Goal: Download file/media

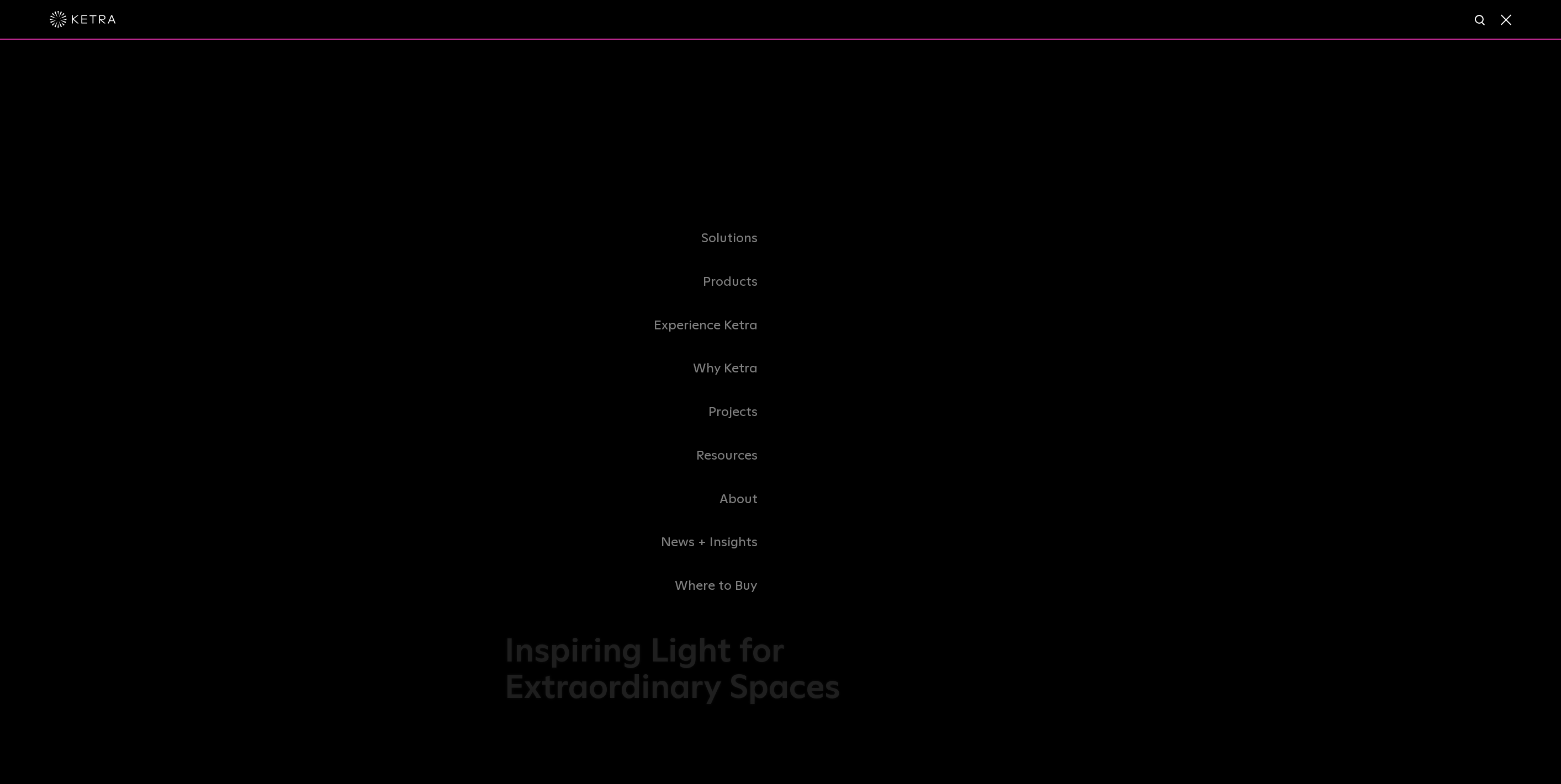
click at [749, 283] on link "Products" at bounding box center [642, 282] width 276 height 44
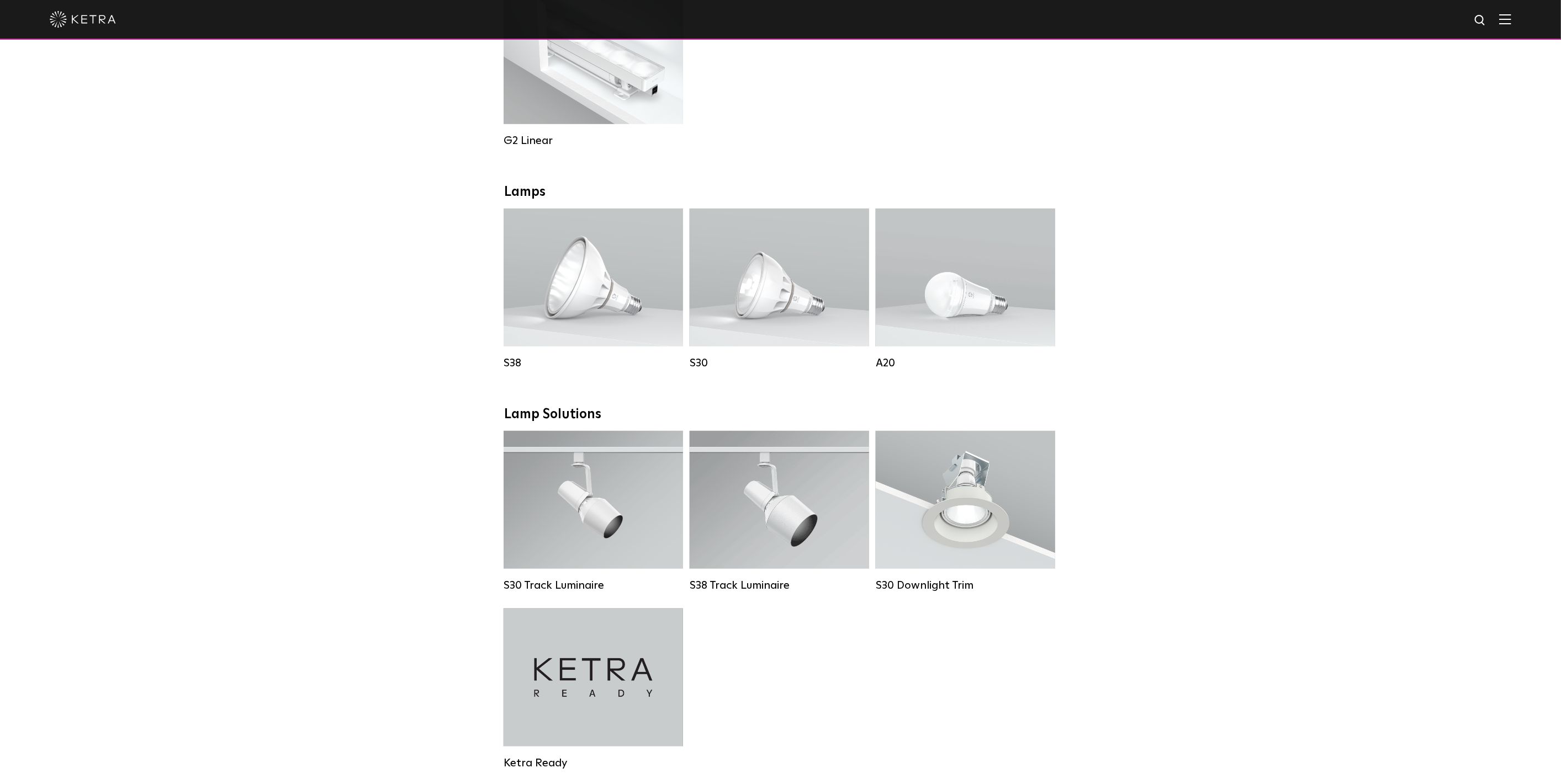
scroll to position [674, 0]
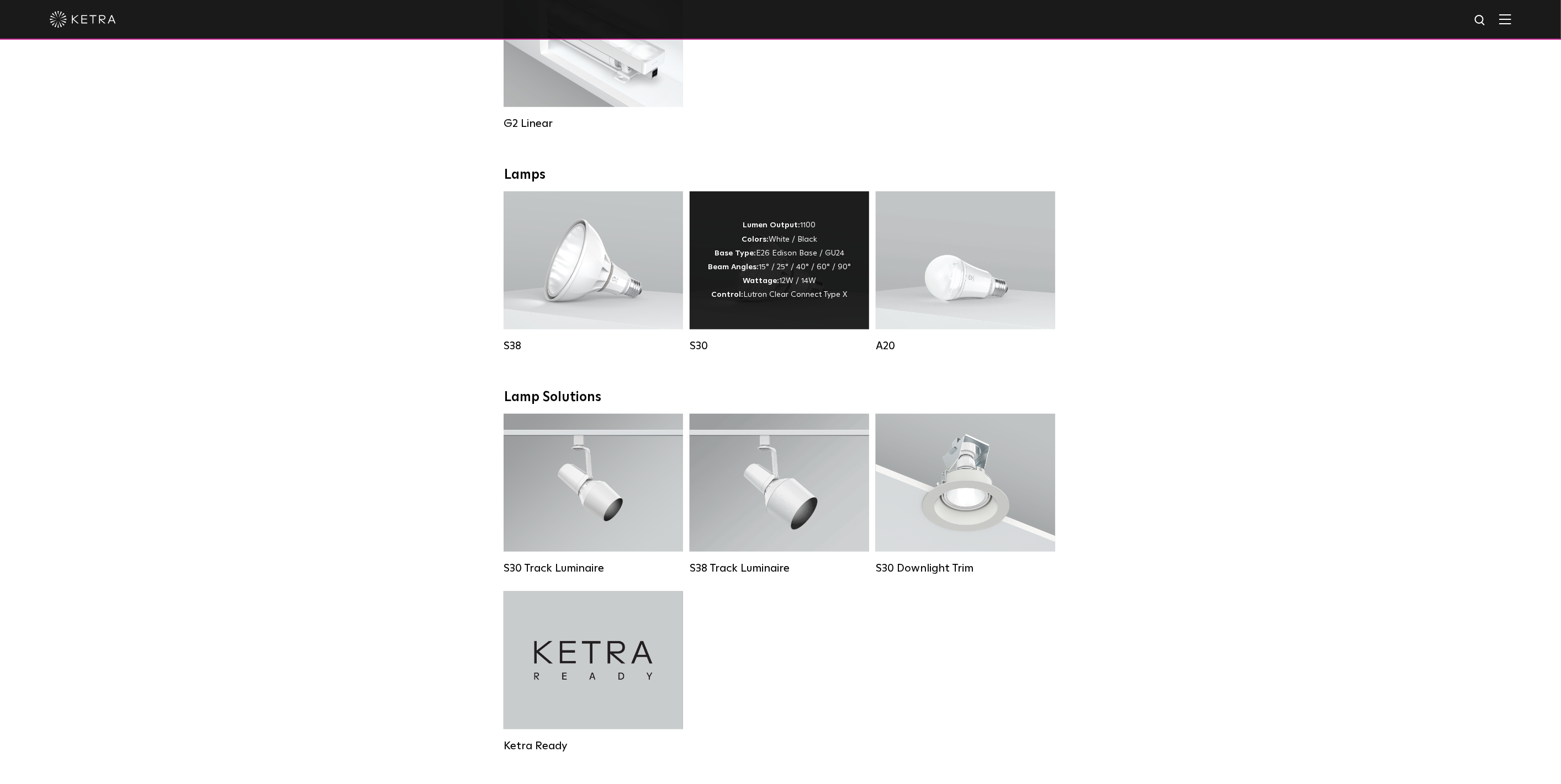
click at [767, 322] on div "Lumen Output: 1100 Colors: White / Black Base Type: E26 Edison Base / GU24 Beam…" at bounding box center [779, 260] width 180 height 138
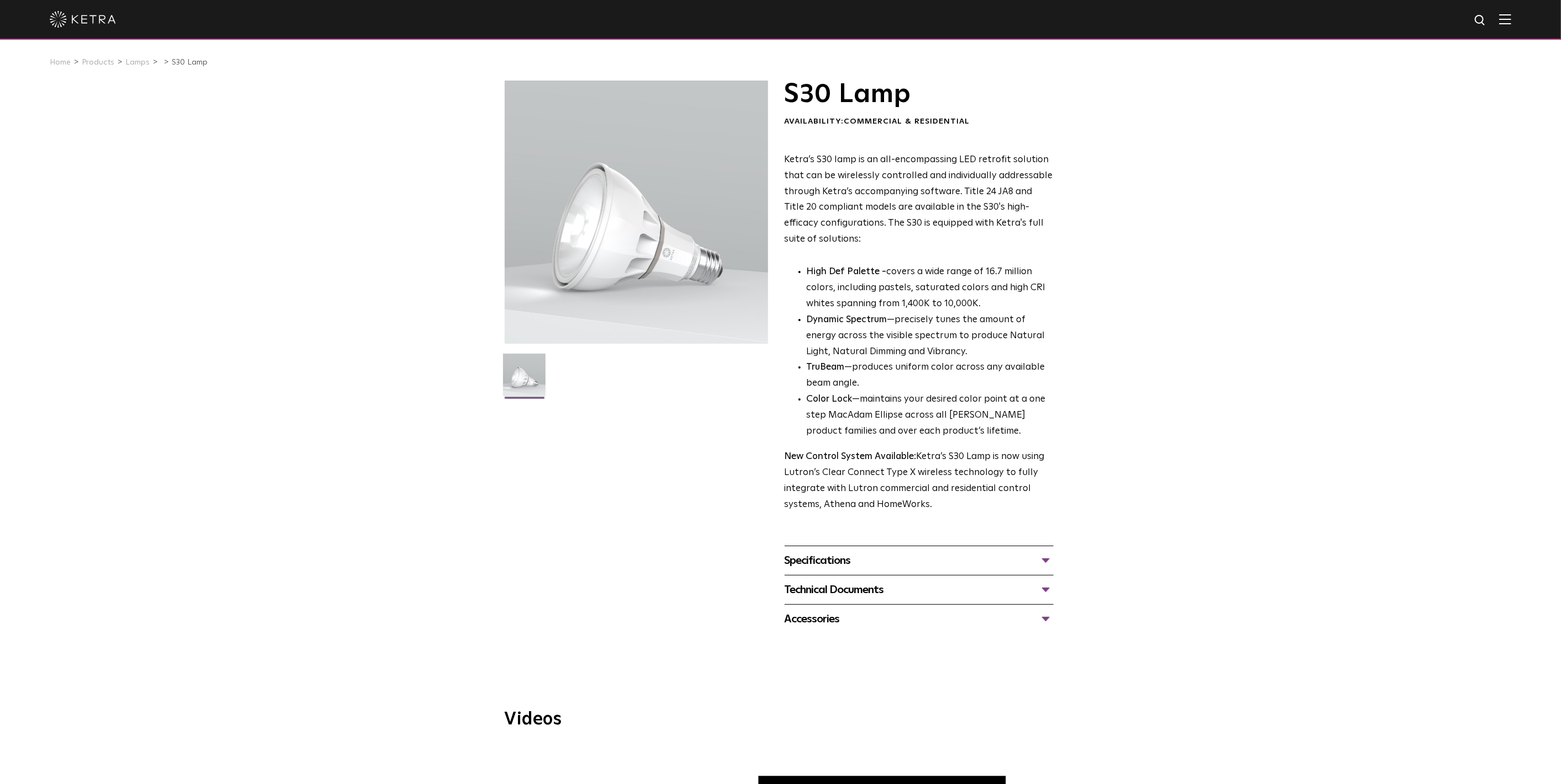
scroll to position [245, 0]
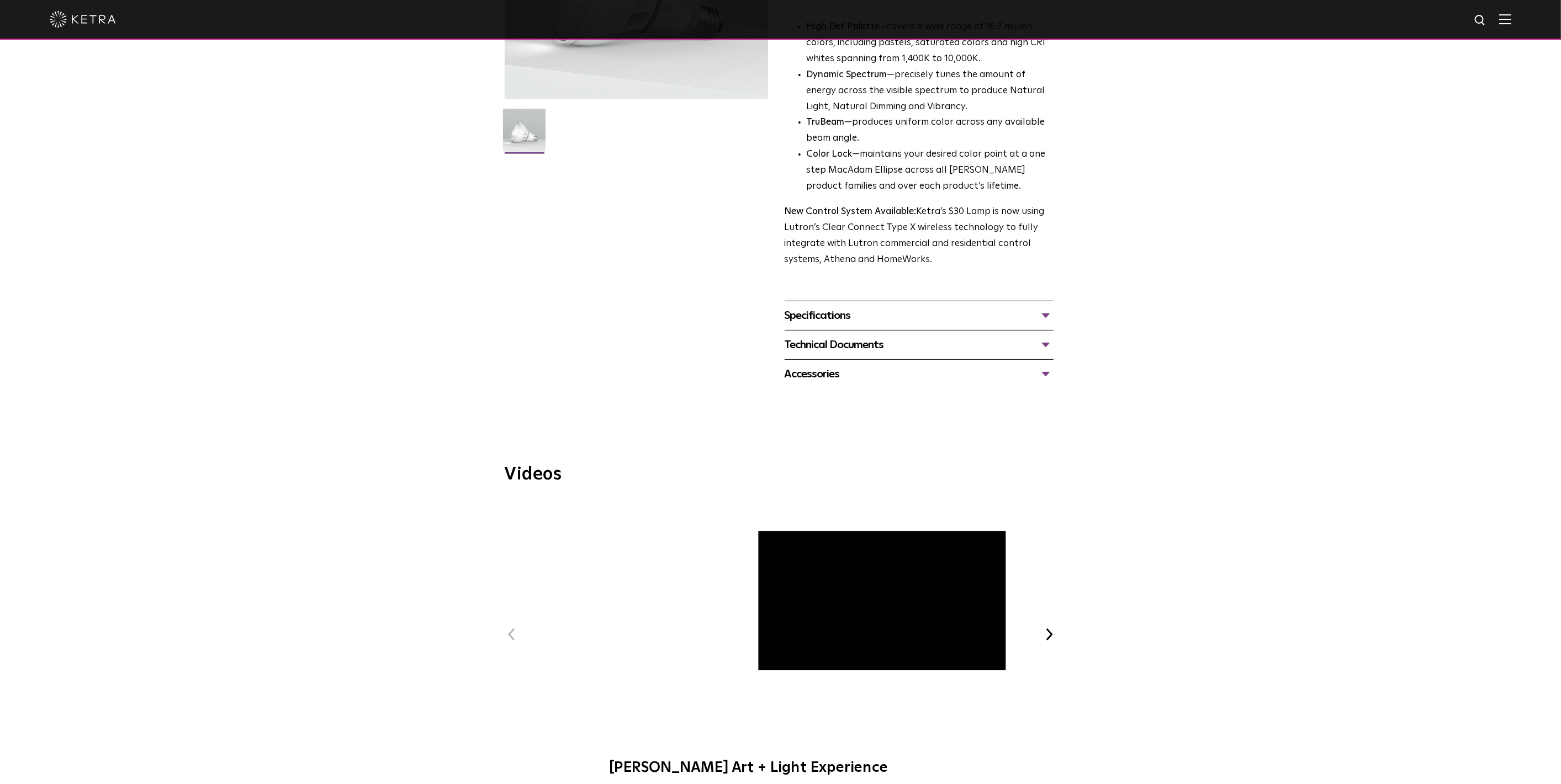
click at [867, 349] on div "Technical Documents" at bounding box center [919, 344] width 269 height 18
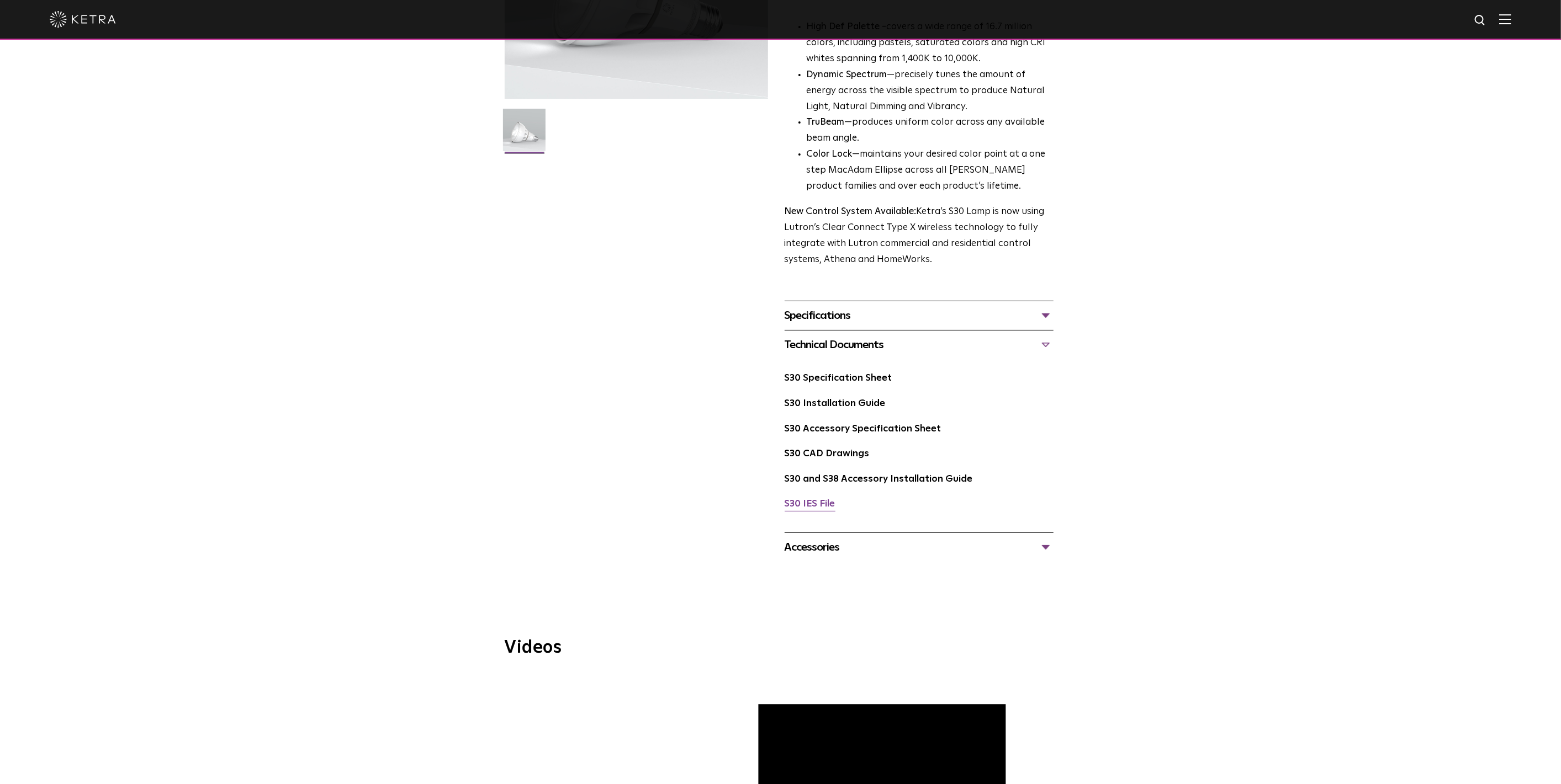
click at [827, 505] on link "S30 IES File" at bounding box center [810, 504] width 51 height 9
